Goal: Task Accomplishment & Management: Manage account settings

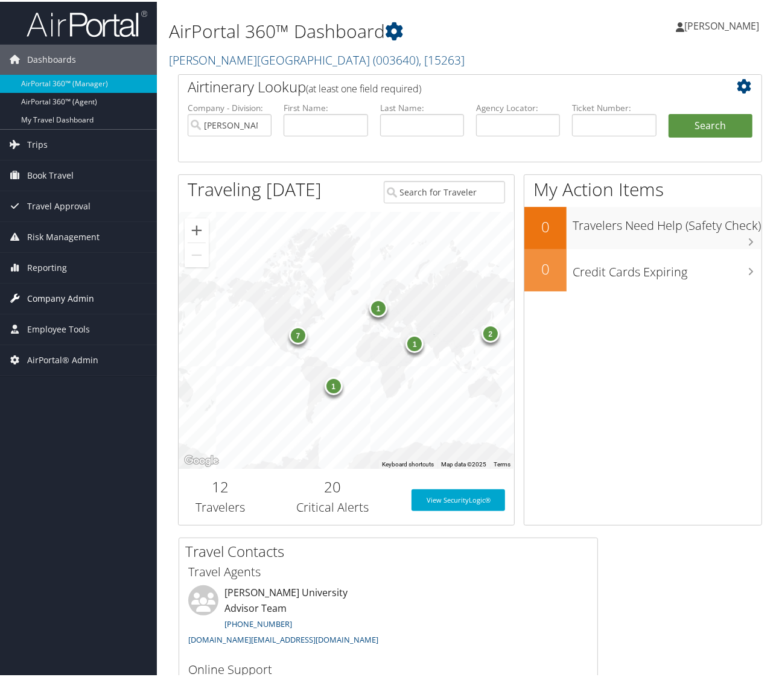
click at [65, 293] on span "Company Admin" at bounding box center [60, 297] width 67 height 30
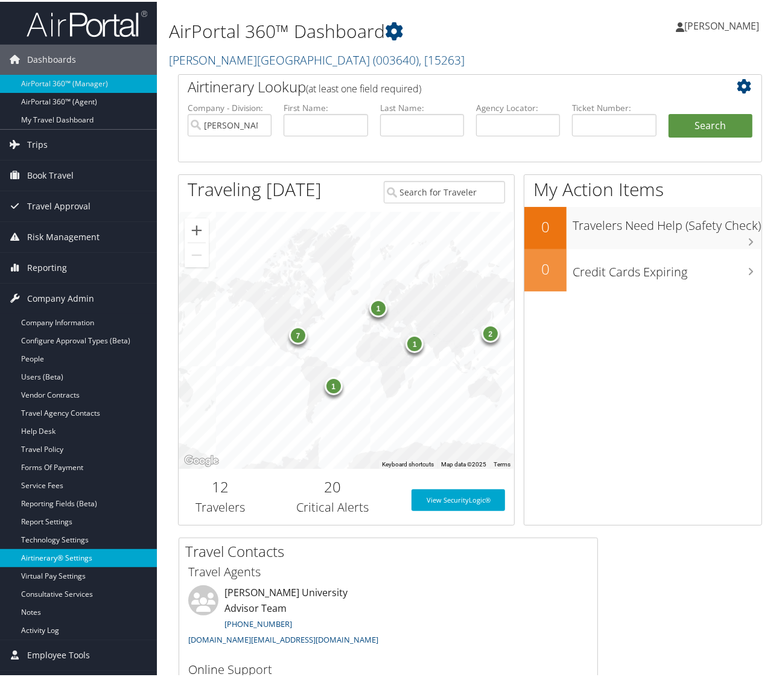
click at [31, 553] on link "Airtinerary® Settings" at bounding box center [78, 556] width 157 height 18
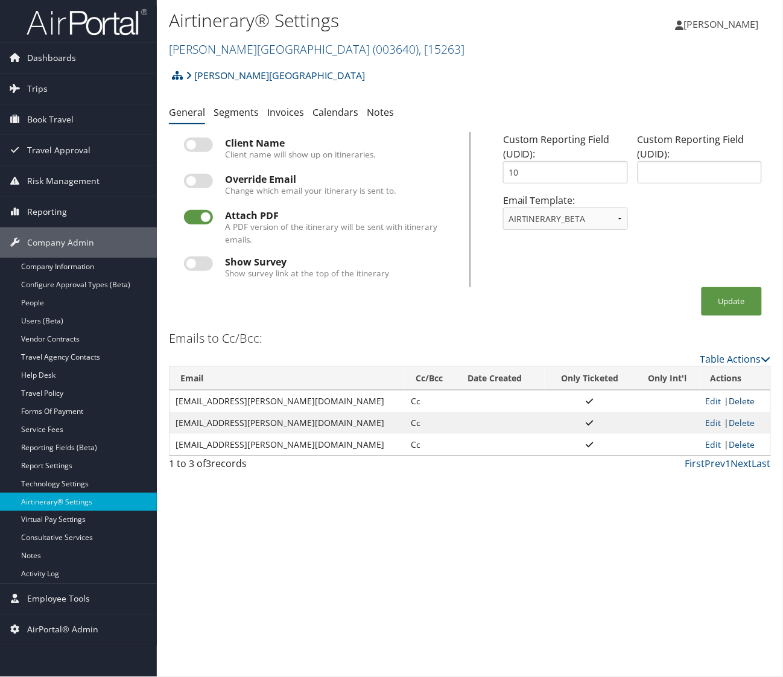
click at [732, 396] on link "Delete" at bounding box center [742, 400] width 26 height 11
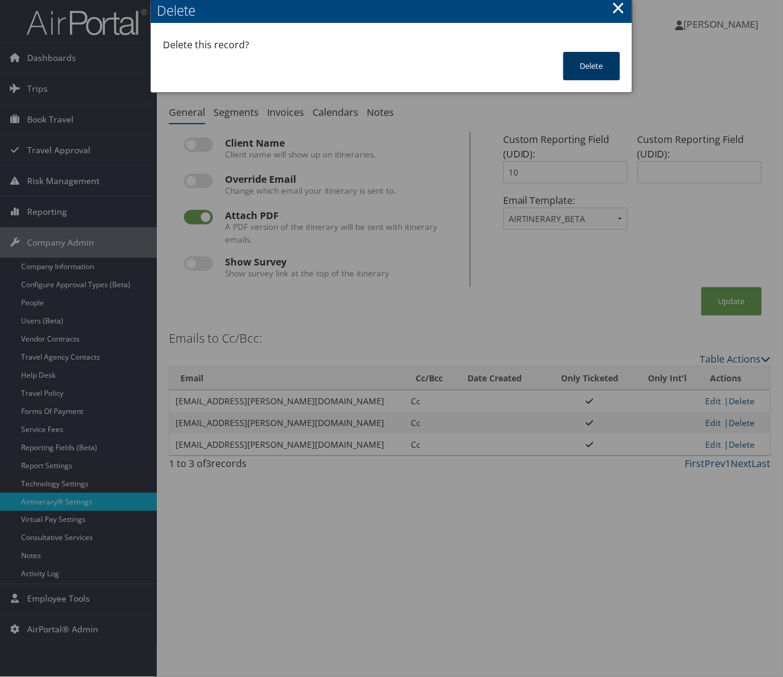
click at [585, 62] on button "Delete" at bounding box center [591, 66] width 57 height 28
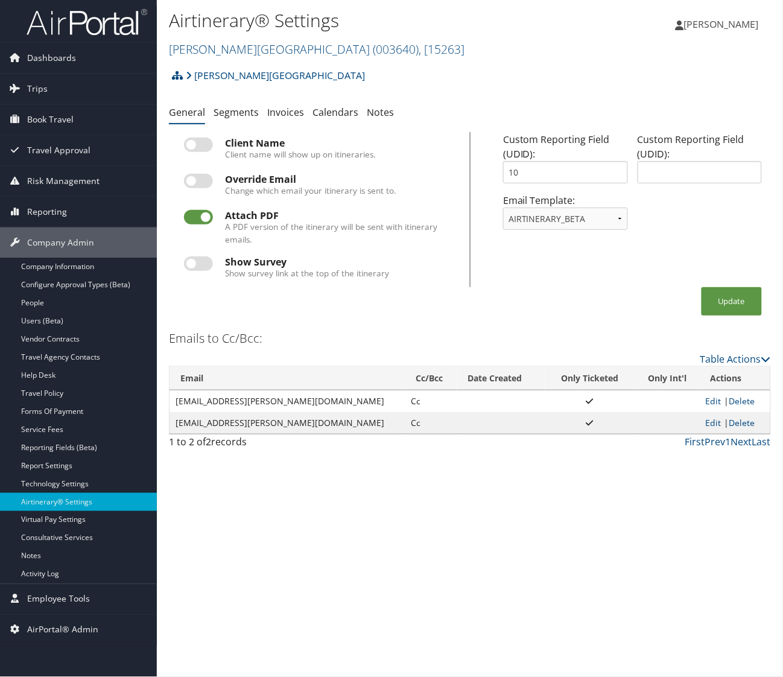
click at [165, 325] on div "Airtinerary® Settings [PERSON_NAME][GEOGRAPHIC_DATA] ( 003640 ) , [ 15263 ] [PE…" at bounding box center [470, 338] width 626 height 677
